Goal: Information Seeking & Learning: Compare options

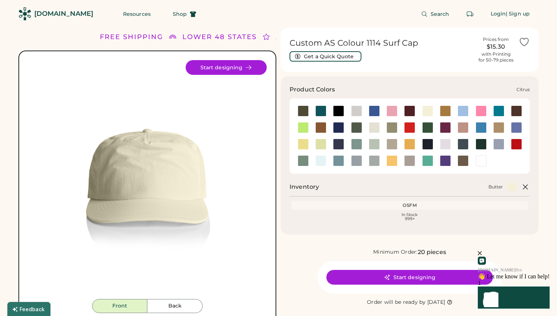
click at [303, 126] on div at bounding box center [303, 127] width 11 height 11
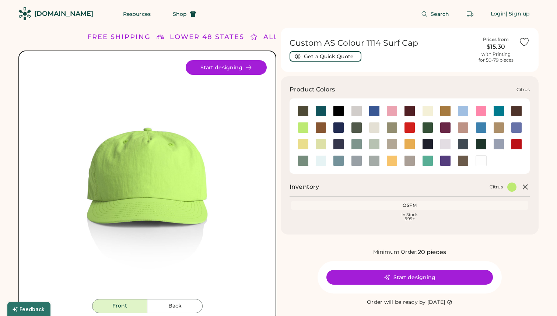
click at [306, 131] on div at bounding box center [303, 127] width 11 height 11
click at [304, 139] on div at bounding box center [303, 144] width 11 height 11
click at [321, 143] on div at bounding box center [320, 144] width 11 height 11
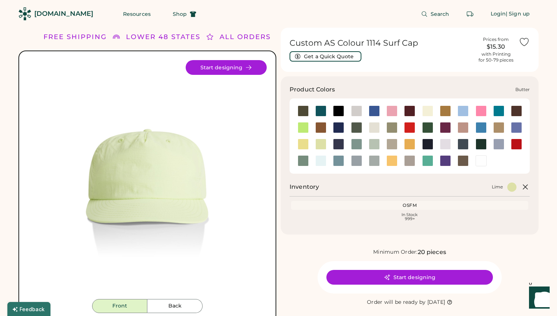
click at [424, 111] on div at bounding box center [427, 110] width 11 height 11
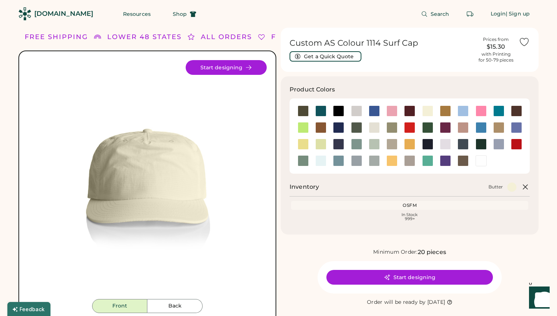
scroll to position [7, 0]
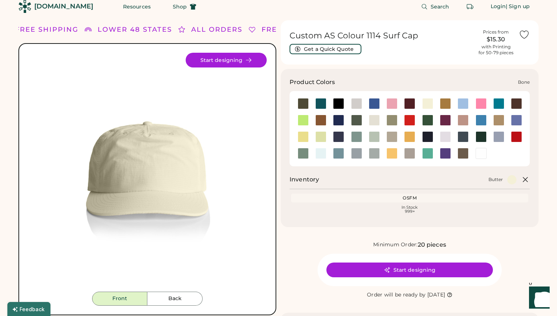
click at [359, 105] on div at bounding box center [356, 103] width 11 height 11
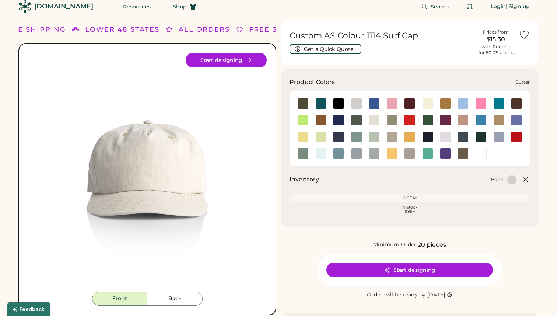
click at [427, 104] on div at bounding box center [427, 103] width 11 height 11
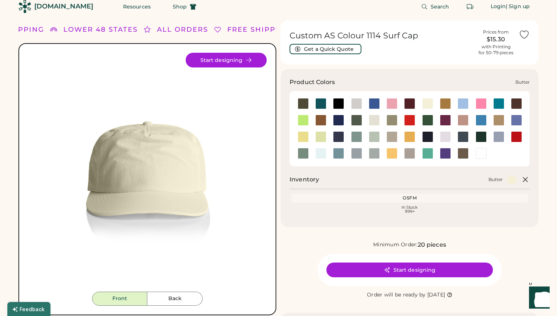
click at [431, 100] on div at bounding box center [427, 103] width 11 height 11
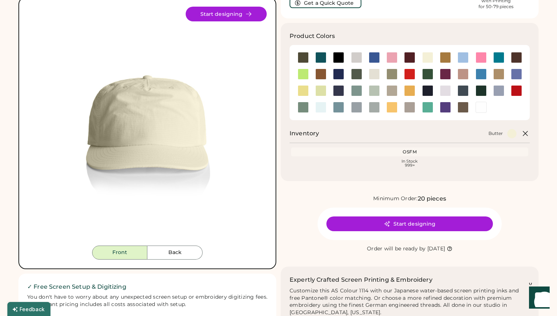
scroll to position [42, 0]
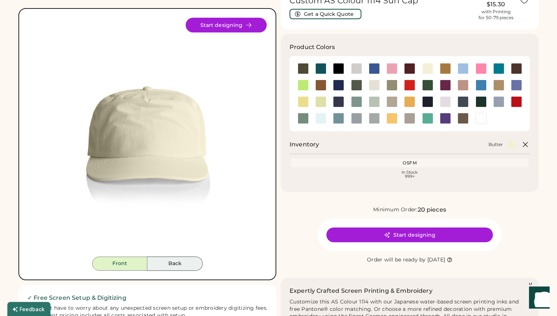
click at [174, 261] on button "Back" at bounding box center [174, 263] width 55 height 14
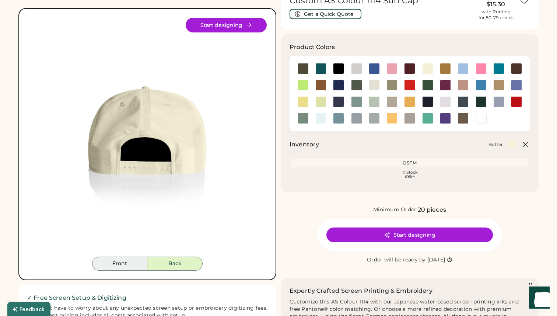
click at [131, 262] on button "Front" at bounding box center [119, 263] width 55 height 14
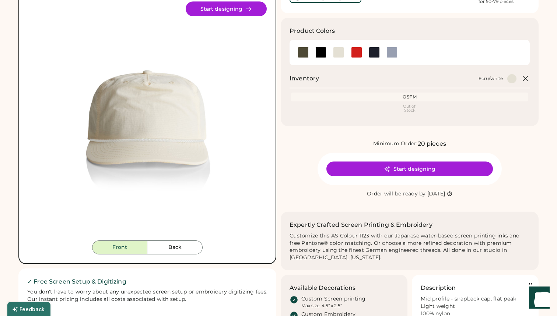
scroll to position [61, 0]
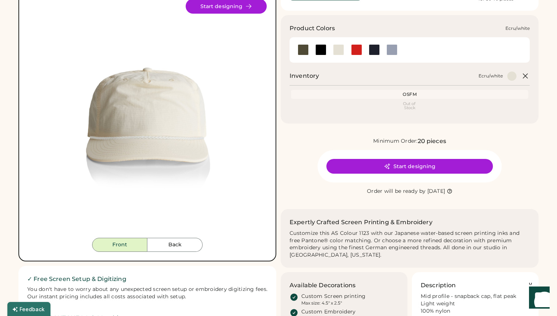
click at [340, 48] on div at bounding box center [338, 49] width 11 height 11
click at [325, 49] on div at bounding box center [320, 49] width 11 height 11
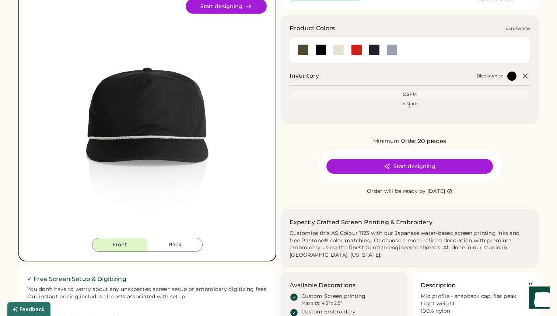
click at [339, 49] on div at bounding box center [338, 49] width 11 height 11
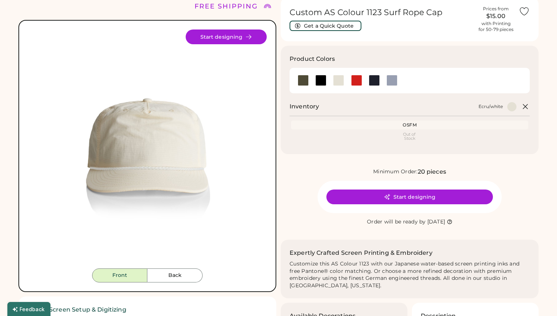
scroll to position [35, 0]
